Goal: Transaction & Acquisition: Purchase product/service

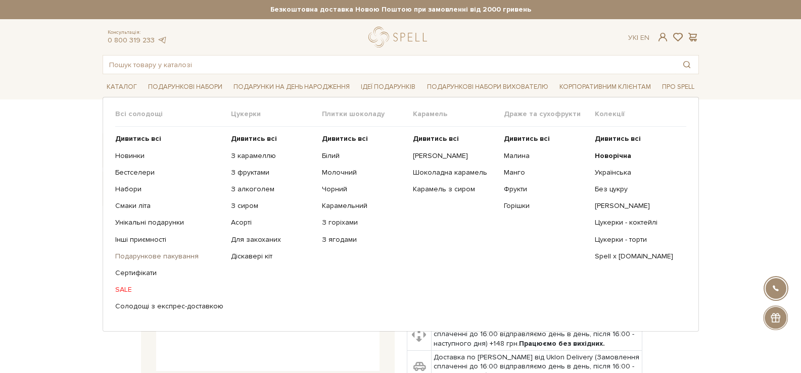
click at [182, 253] on link "Подарункове пакування" at bounding box center [169, 256] width 108 height 9
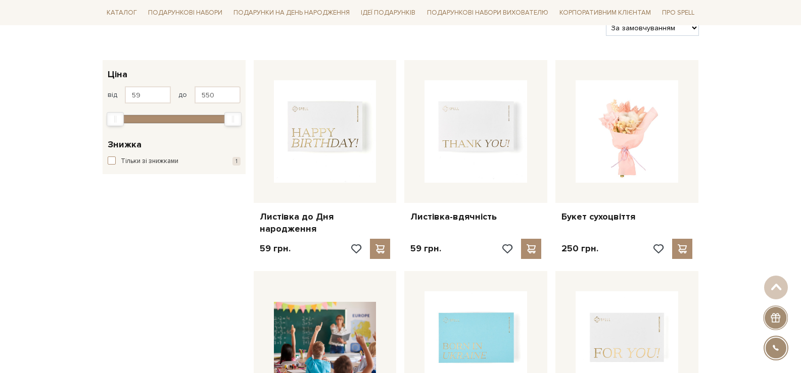
scroll to position [152, 0]
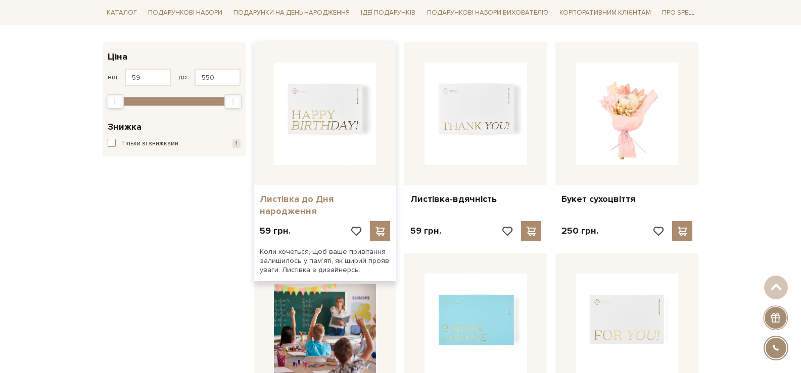
click at [315, 200] on link "Листівка до Дня народження" at bounding box center [325, 205] width 131 height 24
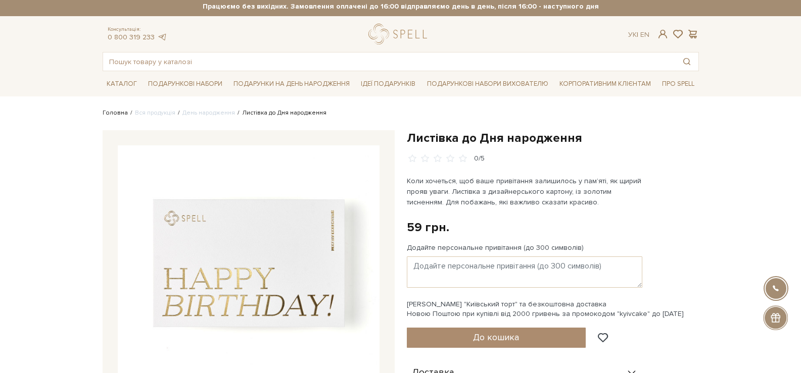
scroll to position [51, 0]
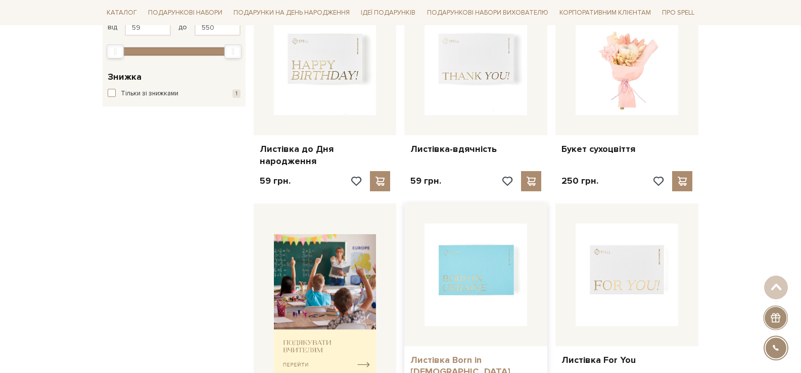
scroll to position [354, 0]
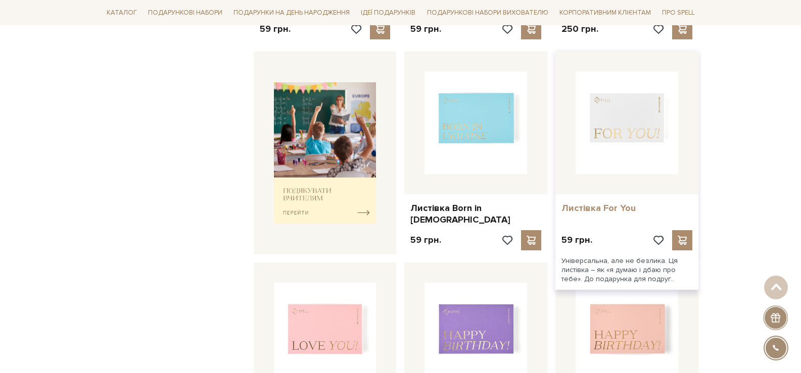
click at [601, 203] on link "Листівка For You" at bounding box center [626, 209] width 131 height 12
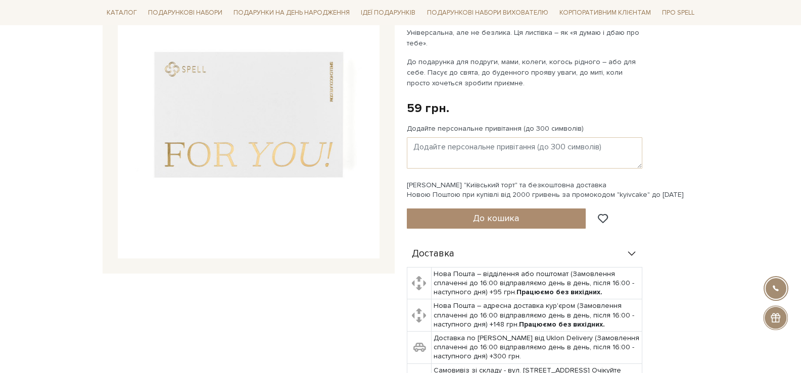
scroll to position [152, 0]
drag, startPoint x: 434, startPoint y: 114, endPoint x: 438, endPoint y: 126, distance: 12.6
click at [403, 104] on div "Листівка For You 0/5 Універсальна, але не безлика. Ця листівка – як «я думаю і …" at bounding box center [553, 220] width 304 height 477
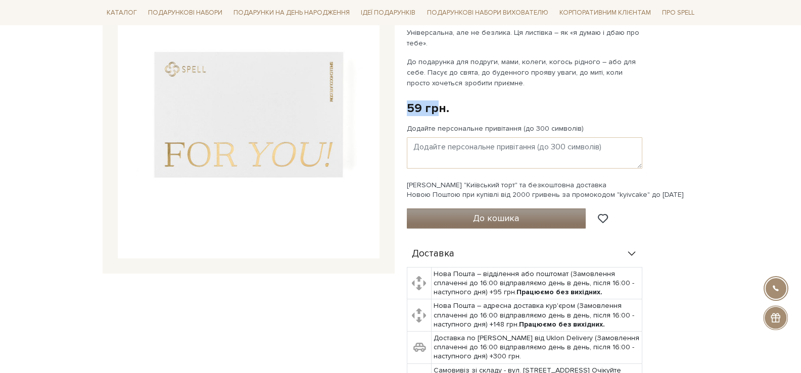
click at [522, 211] on button "До кошика" at bounding box center [496, 219] width 179 height 20
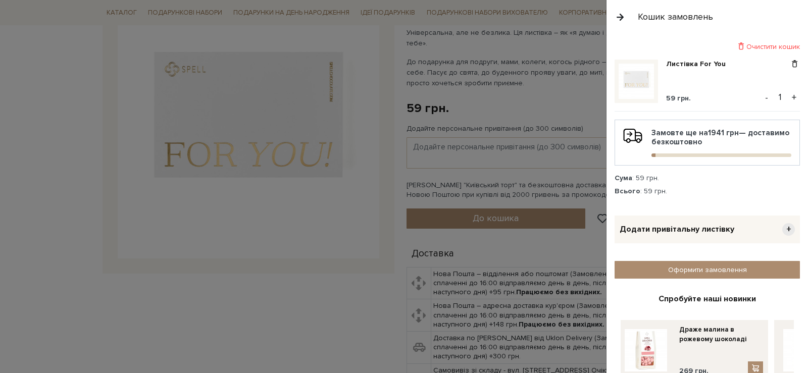
click at [553, 87] on div at bounding box center [404, 186] width 808 height 373
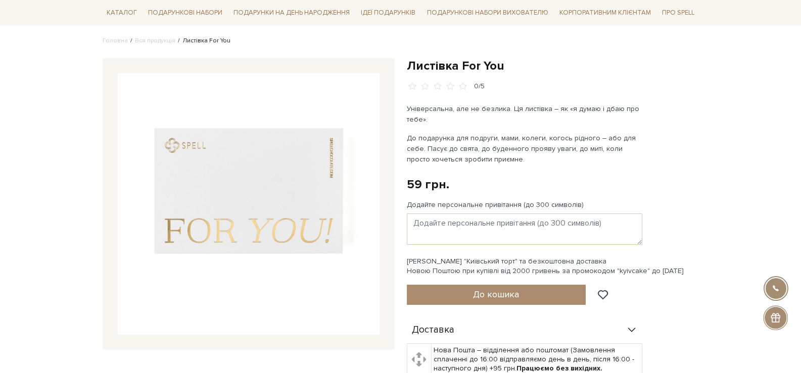
scroll to position [0, 0]
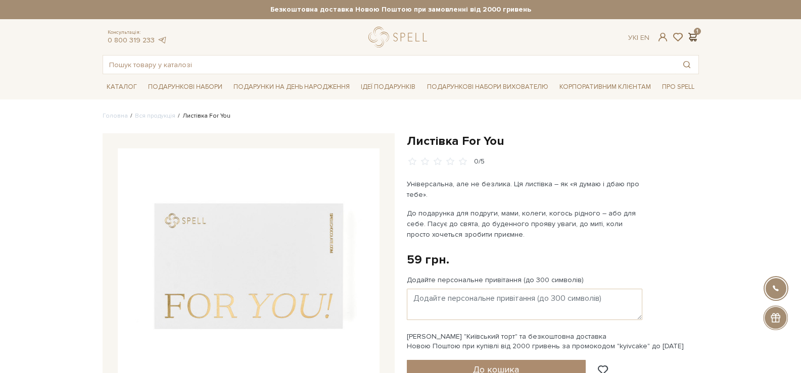
click at [697, 38] on span at bounding box center [692, 37] width 12 height 11
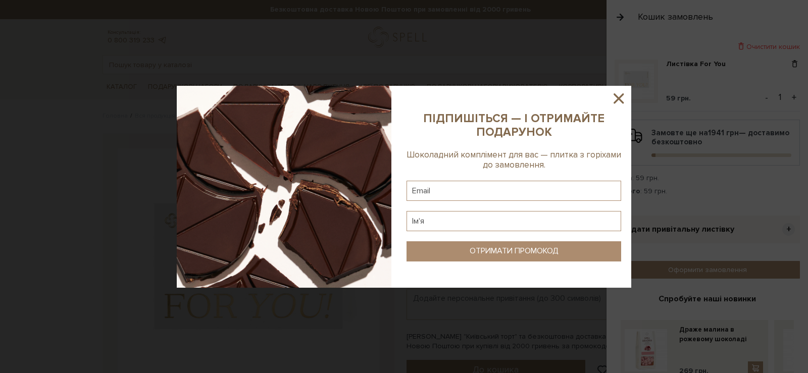
click at [616, 100] on icon at bounding box center [619, 98] width 10 height 10
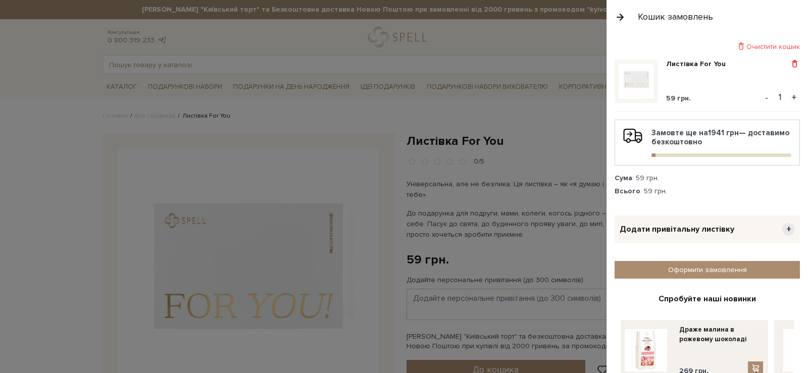
click at [792, 63] on span at bounding box center [794, 64] width 11 height 9
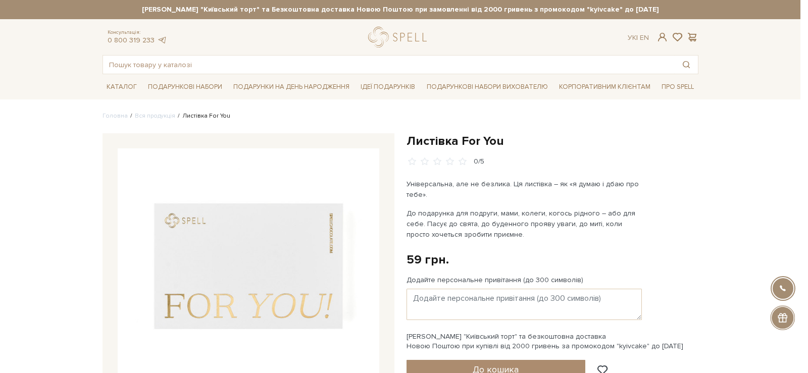
click at [604, 76] on div at bounding box center [404, 186] width 808 height 373
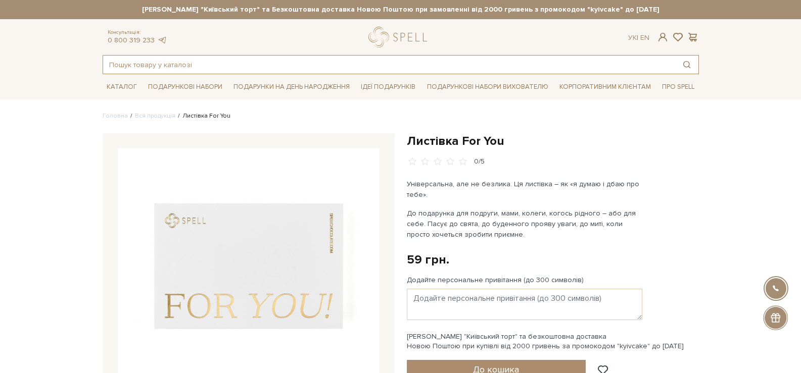
drag, startPoint x: 511, startPoint y: 65, endPoint x: 490, endPoint y: 66, distance: 20.7
click at [490, 66] on input "text" at bounding box center [389, 65] width 572 height 18
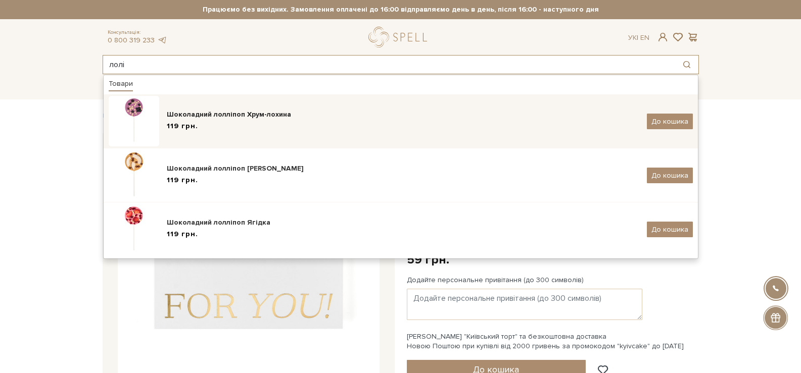
type input "лолі"
click at [188, 118] on div "Шоколадний лолліпоп Хрум-лохина" at bounding box center [403, 115] width 472 height 10
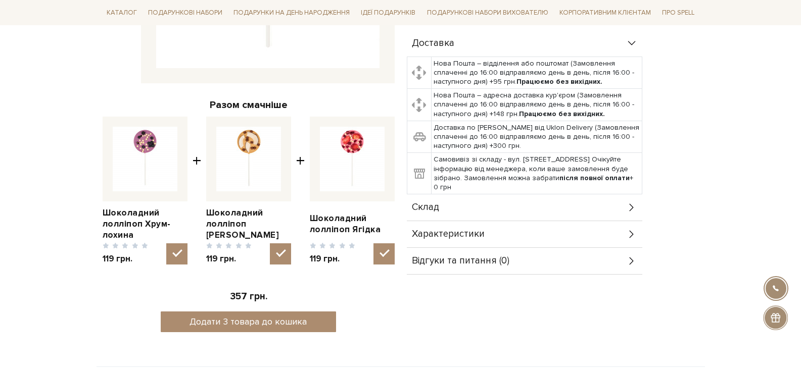
click at [537, 222] on div "Характеристики" at bounding box center [524, 234] width 235 height 26
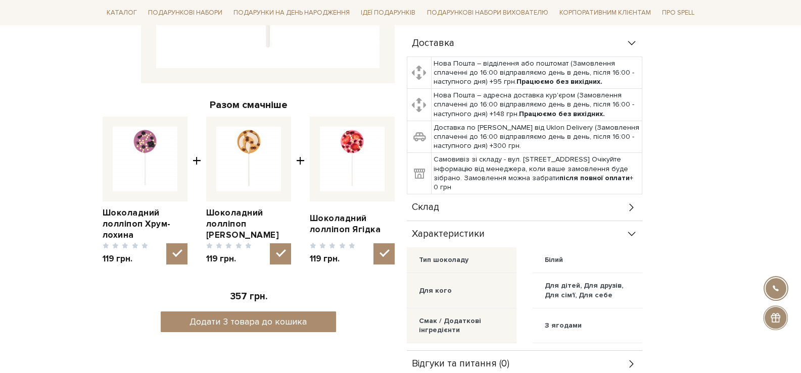
click at [563, 197] on div "Склад" at bounding box center [524, 207] width 235 height 26
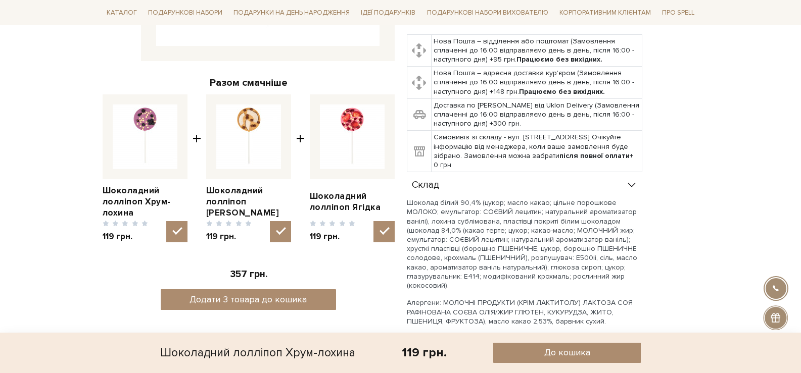
scroll to position [101, 0]
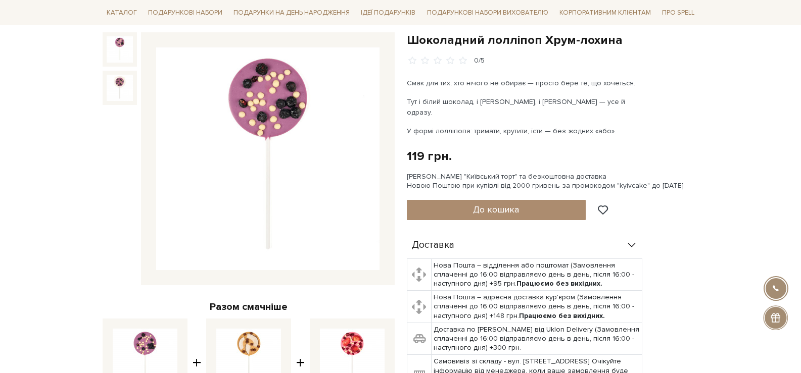
click at [264, 97] on img at bounding box center [267, 158] width 223 height 223
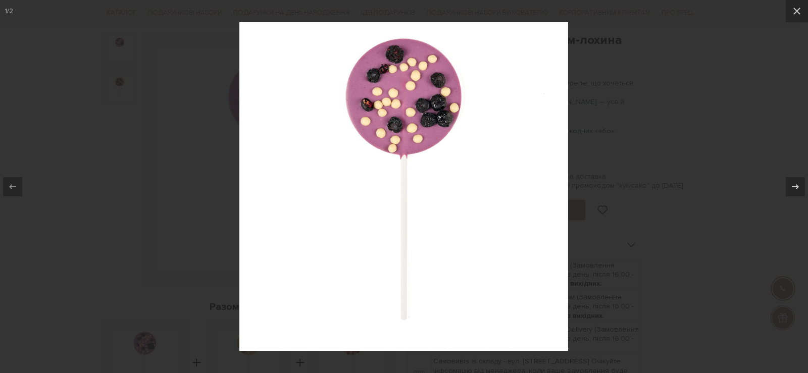
click at [429, 106] on img at bounding box center [403, 186] width 329 height 329
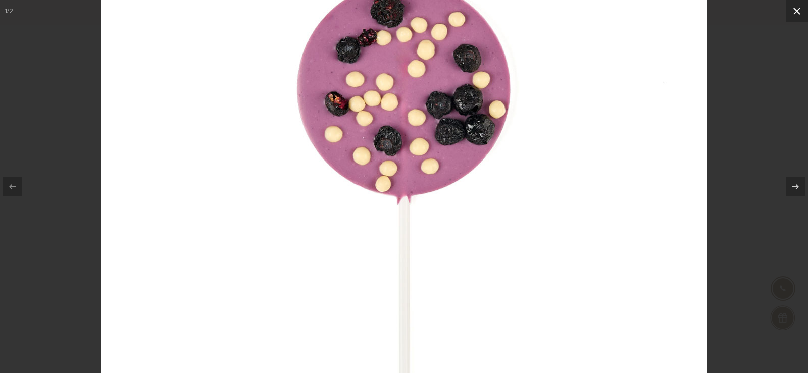
click at [797, 5] on button at bounding box center [797, 11] width 22 height 22
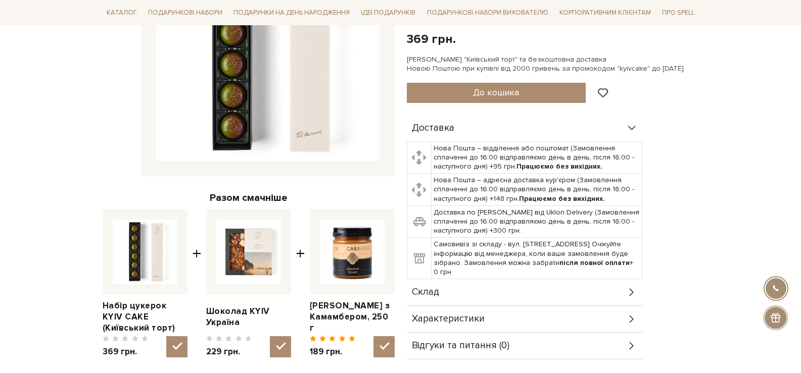
scroll to position [152, 0]
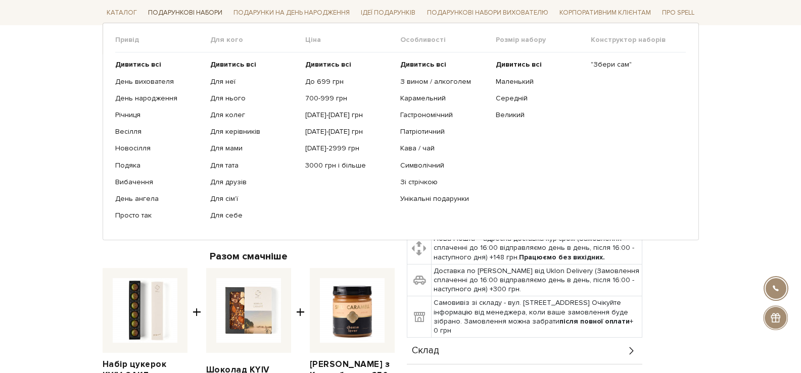
click at [177, 11] on link "Подарункові набори" at bounding box center [185, 13] width 82 height 16
